Goal: Task Accomplishment & Management: Manage account settings

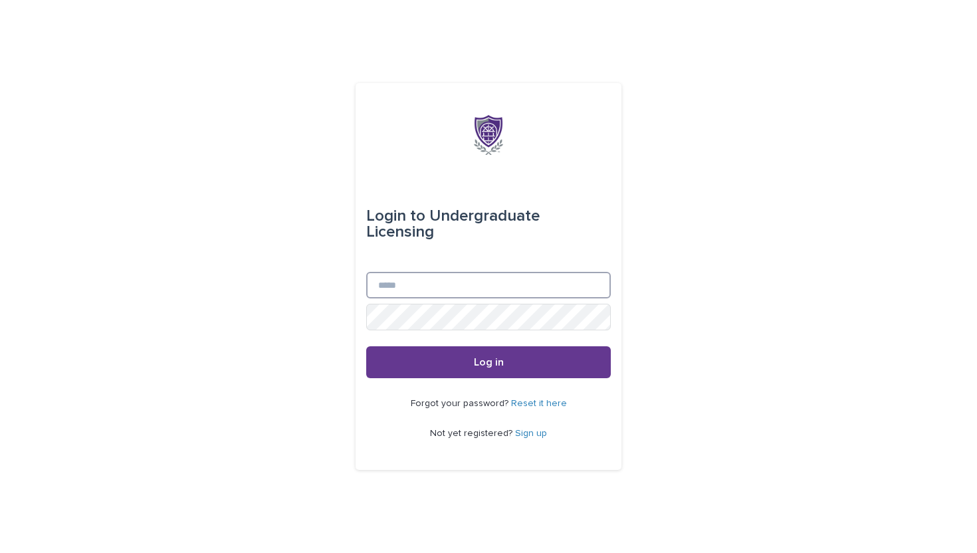
type input "**********"
click at [439, 352] on button "Log in" at bounding box center [488, 362] width 245 height 32
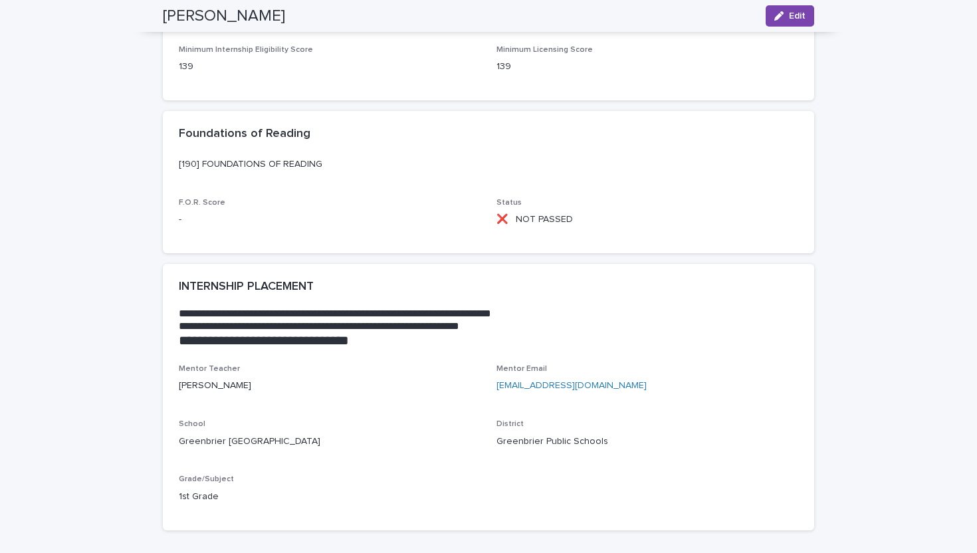
scroll to position [1694, 0]
